Goal: Obtain resource: Download file/media

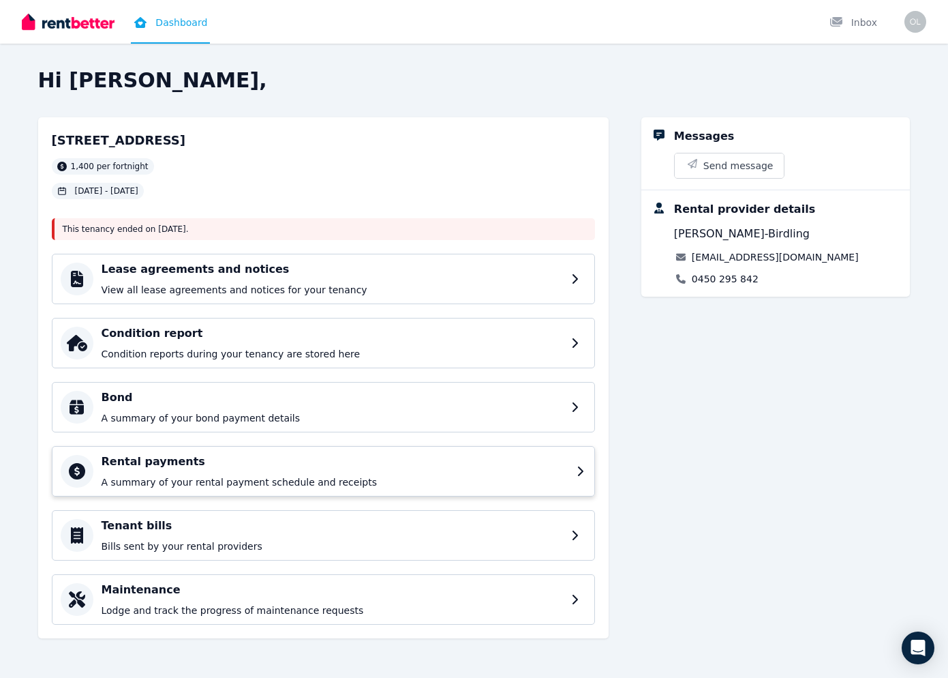
click at [330, 476] on p "A summary of your rental payment schedule and receipts" at bounding box center [335, 482] width 467 height 14
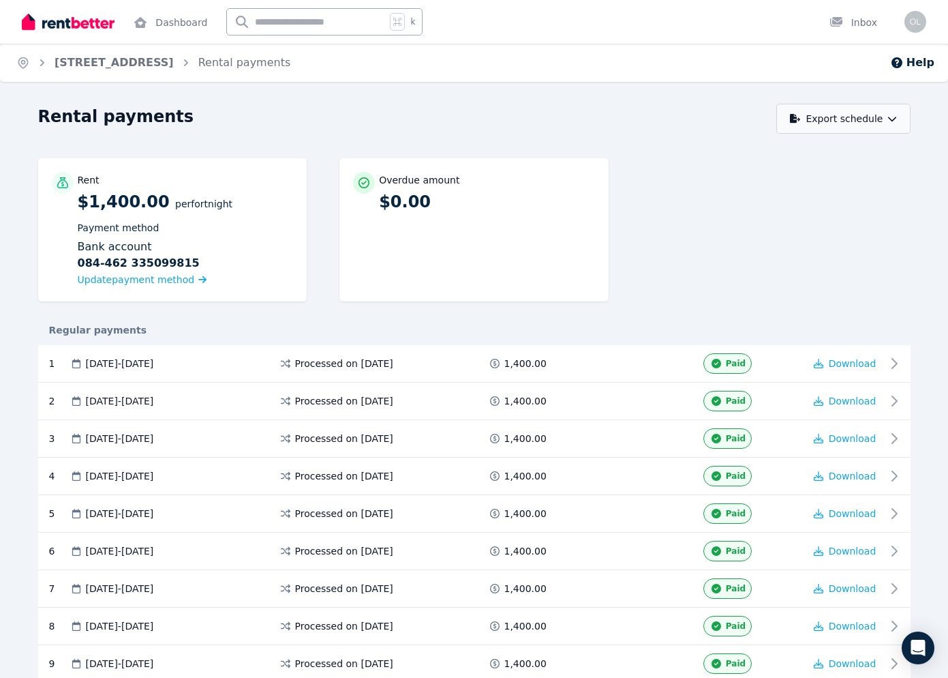
click at [841, 113] on button "Export schedule" at bounding box center [843, 119] width 134 height 30
click at [819, 149] on div "PDF" at bounding box center [845, 154] width 116 height 14
